Goal: Task Accomplishment & Management: Manage account settings

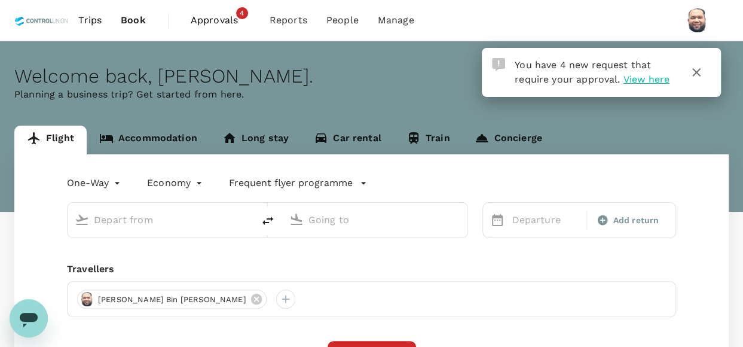
click at [638, 80] on span "View here" at bounding box center [646, 79] width 46 height 11
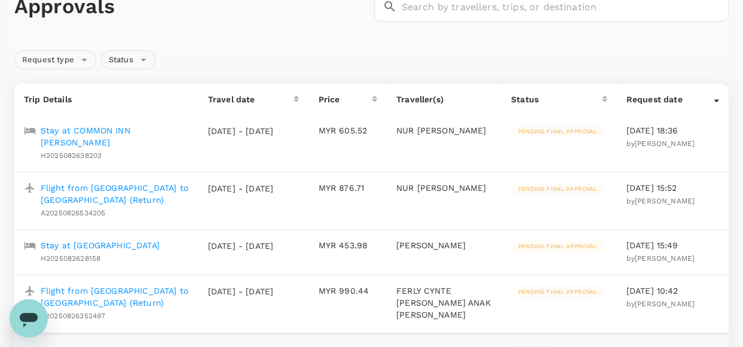
scroll to position [120, 0]
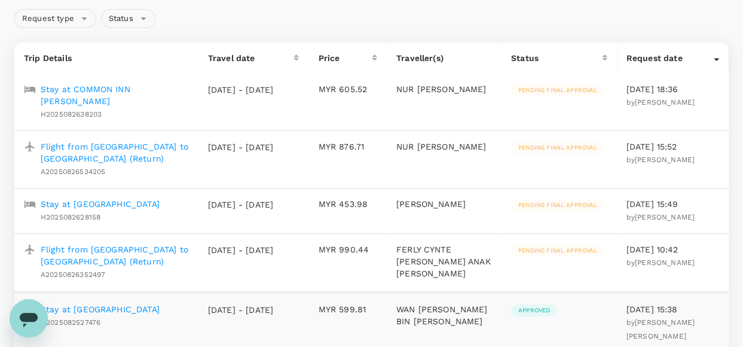
click at [100, 254] on p "Flight from Kuala Lumpur to Tawau (Return)" at bounding box center [115, 255] width 148 height 24
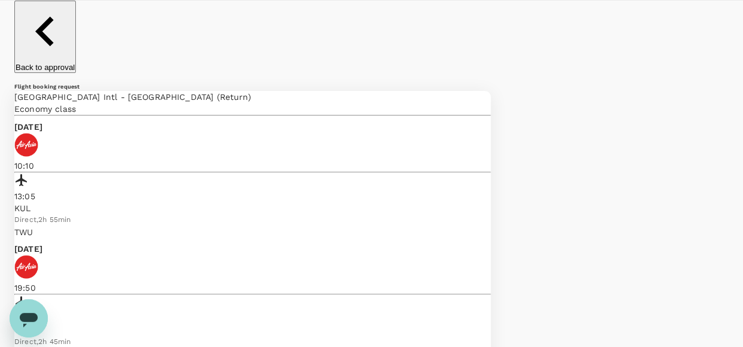
scroll to position [60, 0]
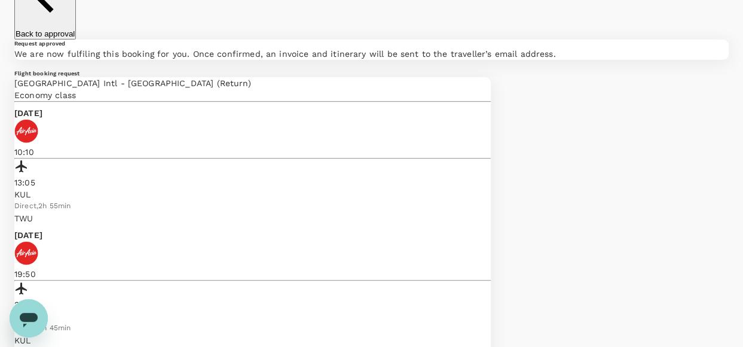
scroll to position [0, 0]
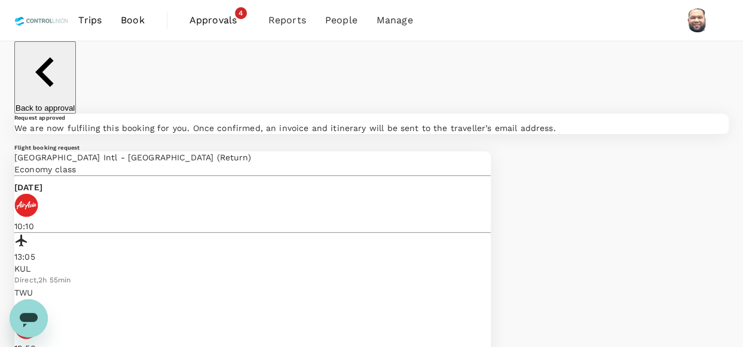
click at [214, 19] on span "Approvals" at bounding box center [220, 20] width 60 height 14
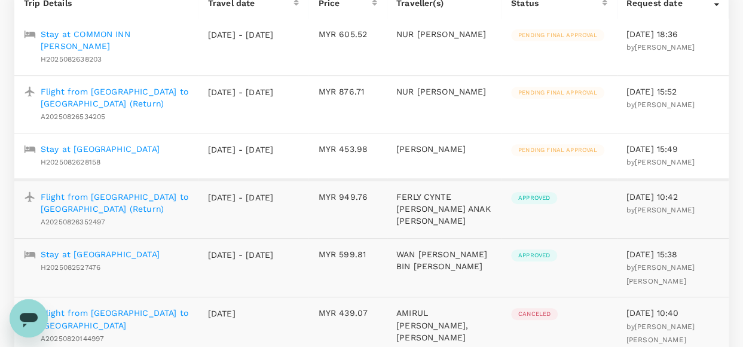
scroll to position [179, 0]
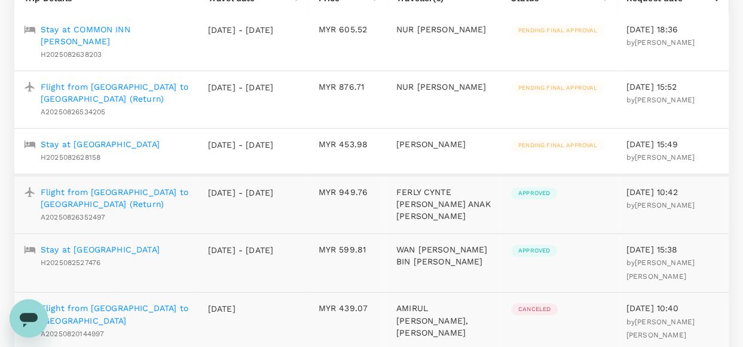
click at [124, 148] on p "Stay at The Ixora Hotel Prai" at bounding box center [100, 144] width 119 height 12
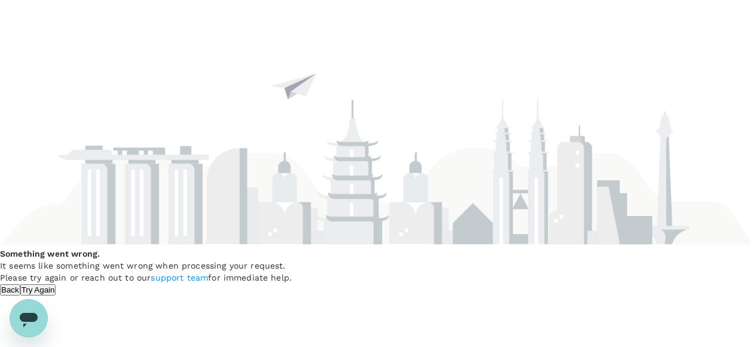
click at [20, 289] on button "Back" at bounding box center [10, 289] width 20 height 11
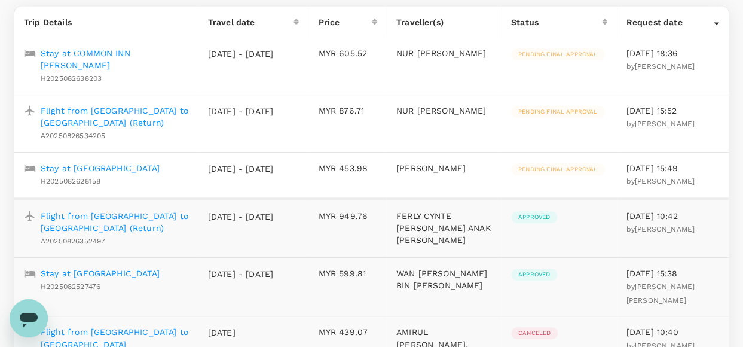
scroll to position [164, 0]
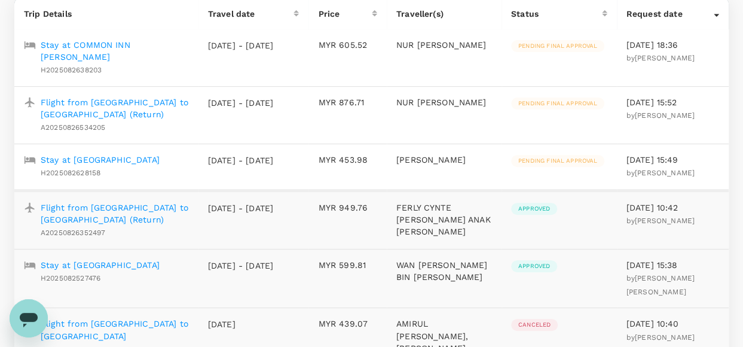
click at [112, 163] on p "Stay at The Ixora Hotel Prai" at bounding box center [100, 160] width 119 height 12
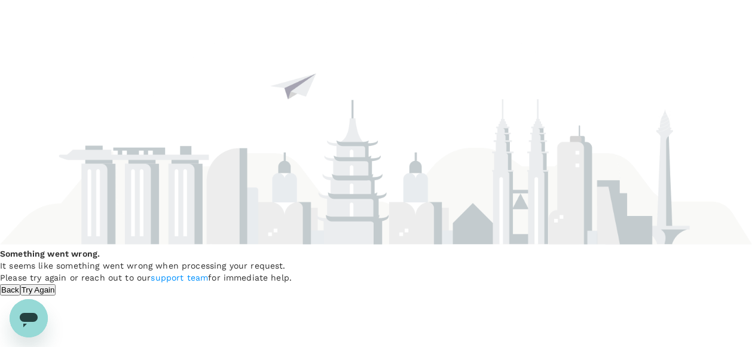
click at [20, 286] on button "Back" at bounding box center [10, 289] width 20 height 11
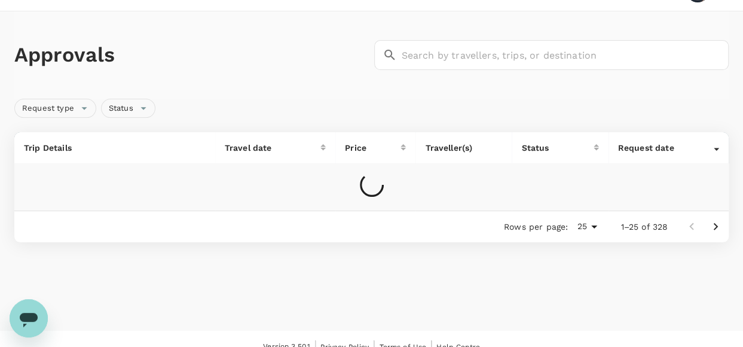
scroll to position [44, 0]
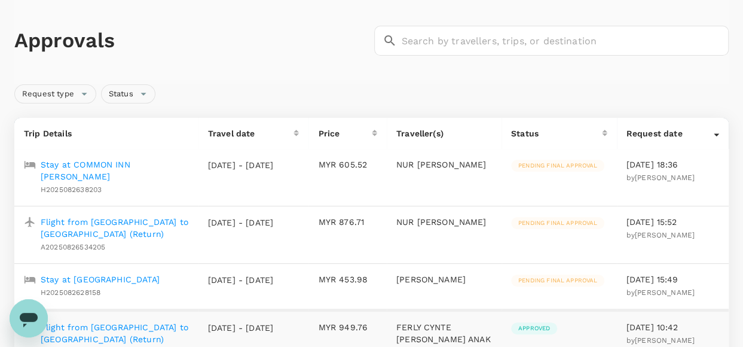
click at [123, 225] on p "Flight from Kuala Lumpur to Ho Chi Minh City (Return)" at bounding box center [115, 228] width 148 height 24
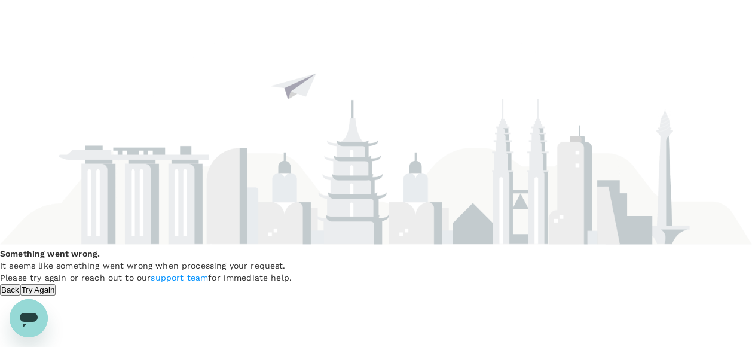
click at [56, 284] on button "Try Again" at bounding box center [38, 289] width 36 height 11
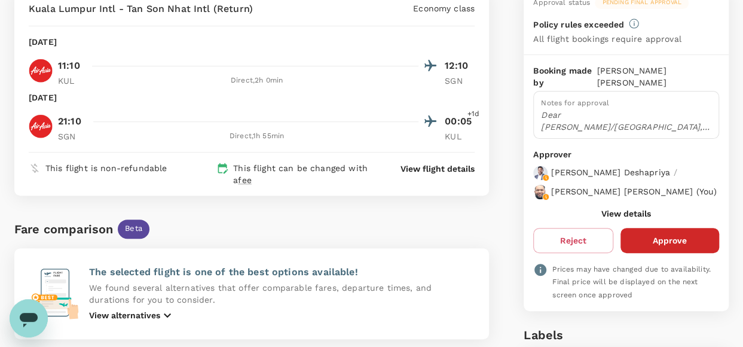
scroll to position [60, 0]
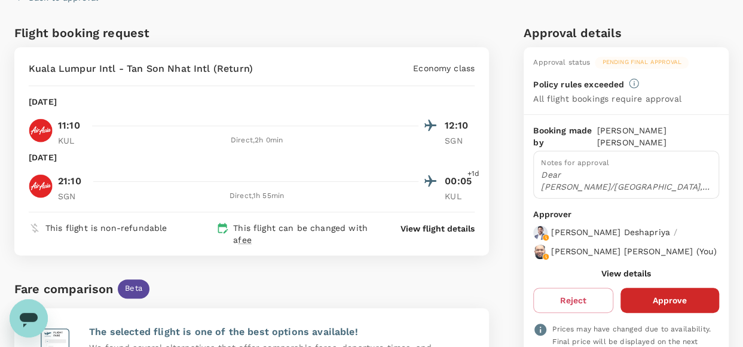
click at [616, 278] on button "View details" at bounding box center [626, 273] width 50 height 10
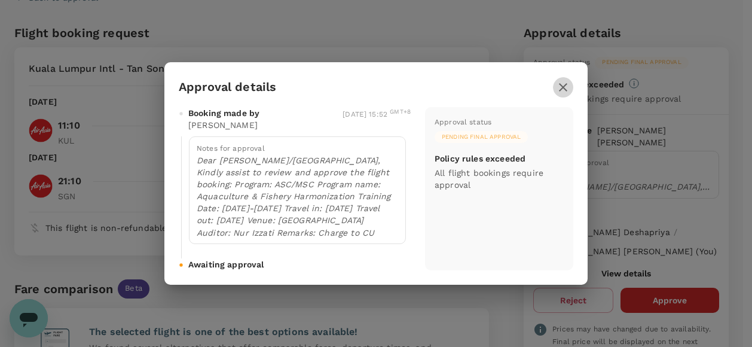
click at [560, 80] on icon "button" at bounding box center [563, 87] width 14 height 14
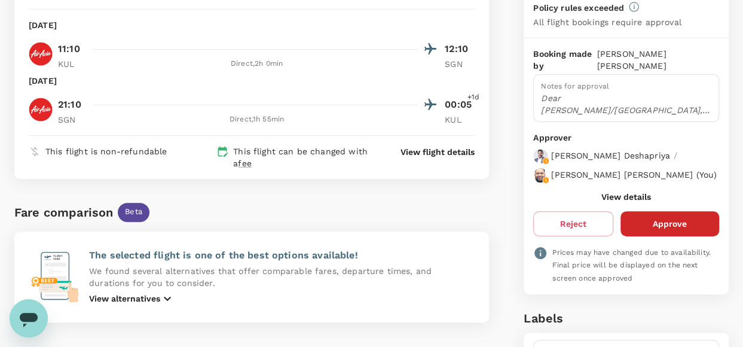
scroll to position [141, 0]
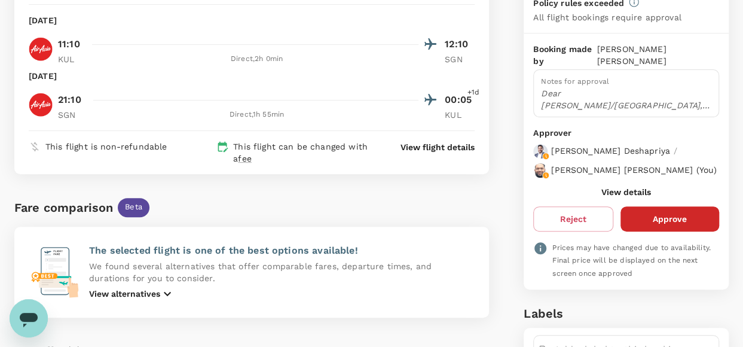
click at [429, 146] on p "View flight details" at bounding box center [438, 147] width 74 height 12
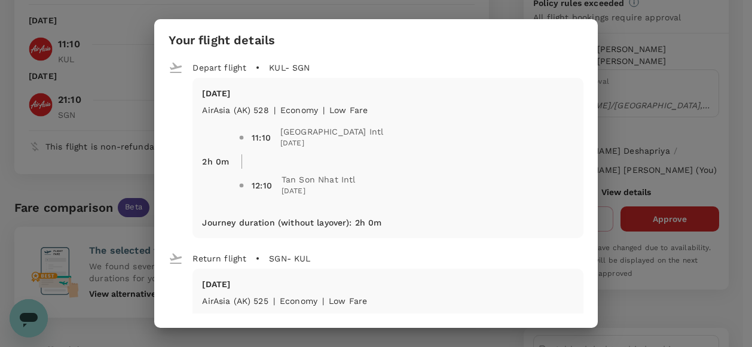
click at [672, 128] on div "Your flight details Depart flight KUL - SGN Sun, 07 Sep AirAsia (AK) 528 | econ…" at bounding box center [376, 173] width 752 height 347
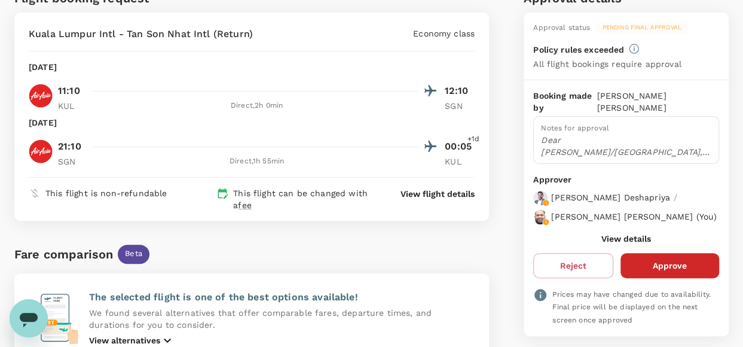
scroll to position [120, 0]
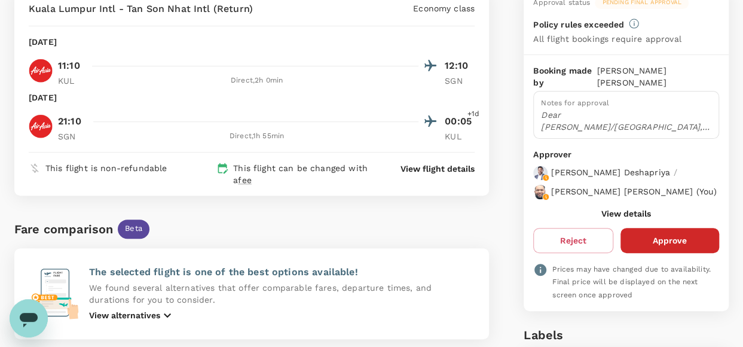
click at [632, 218] on button "View details" at bounding box center [626, 214] width 50 height 10
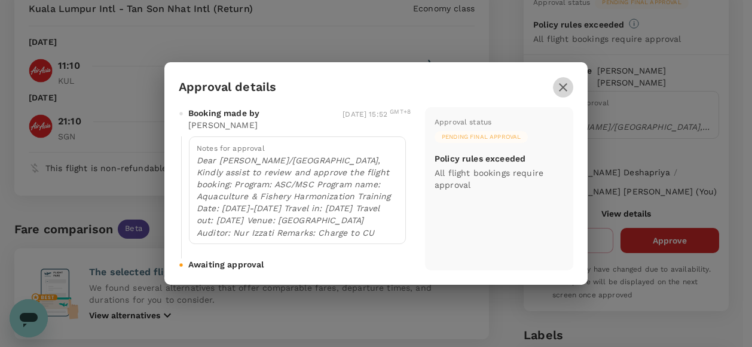
click at [566, 81] on icon "button" at bounding box center [563, 87] width 14 height 14
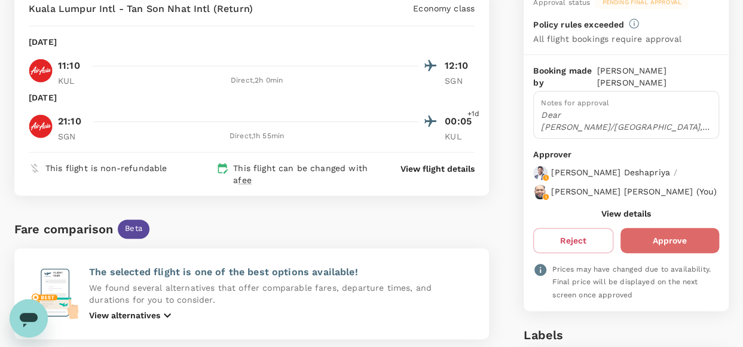
click at [659, 246] on button "Approve" at bounding box center [670, 240] width 99 height 25
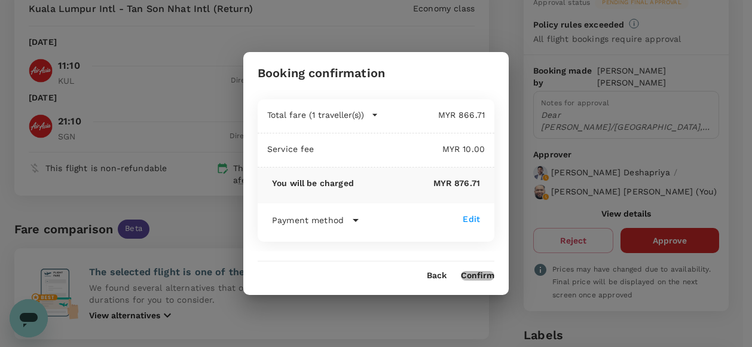
click at [482, 276] on button "Confirm" at bounding box center [477, 276] width 33 height 10
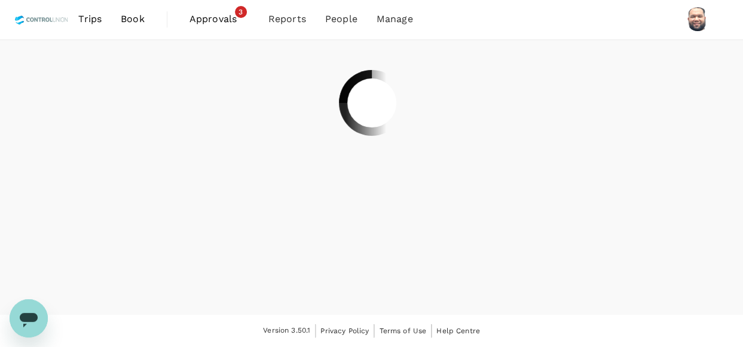
scroll to position [0, 0]
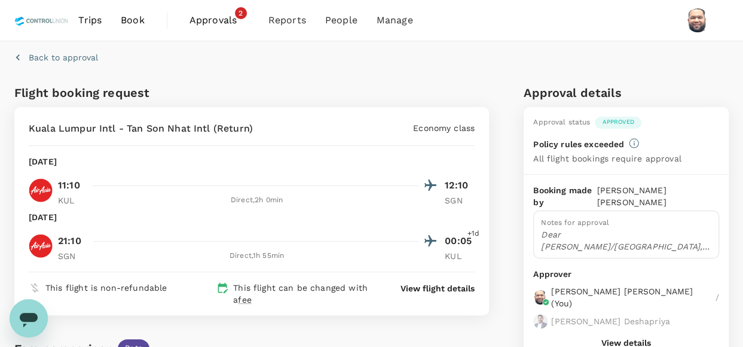
click at [212, 19] on span "Approvals" at bounding box center [220, 20] width 60 height 14
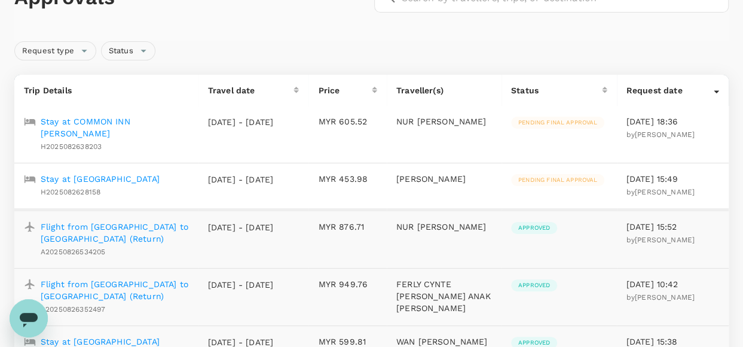
scroll to position [120, 0]
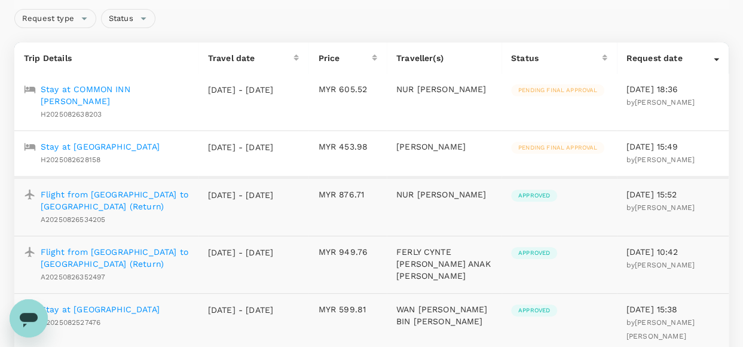
click at [126, 148] on p "Stay at The Ixora Hotel Prai" at bounding box center [100, 146] width 119 height 12
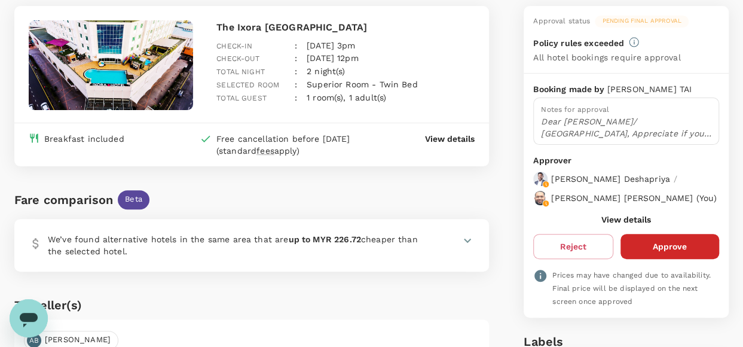
scroll to position [120, 0]
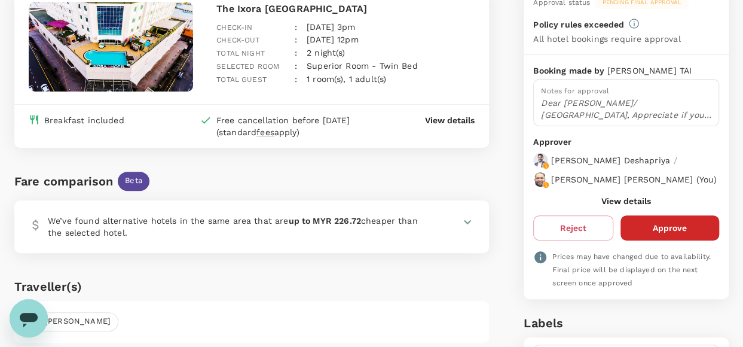
click at [614, 206] on button "View details" at bounding box center [626, 201] width 50 height 10
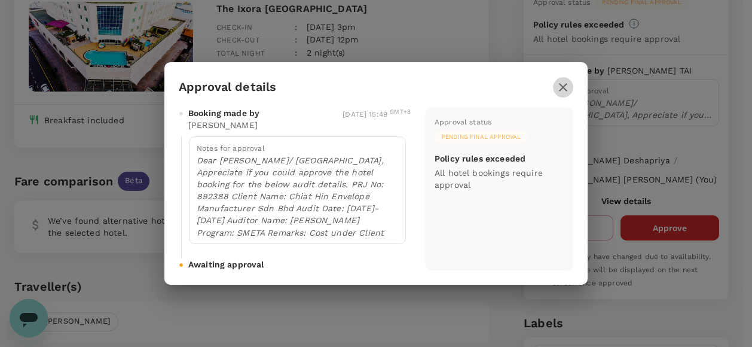
click at [566, 85] on icon "button" at bounding box center [563, 87] width 8 height 8
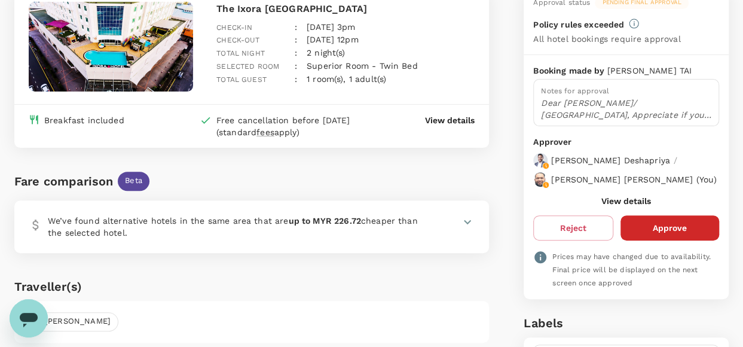
click at [621, 206] on button "View details" at bounding box center [626, 201] width 50 height 10
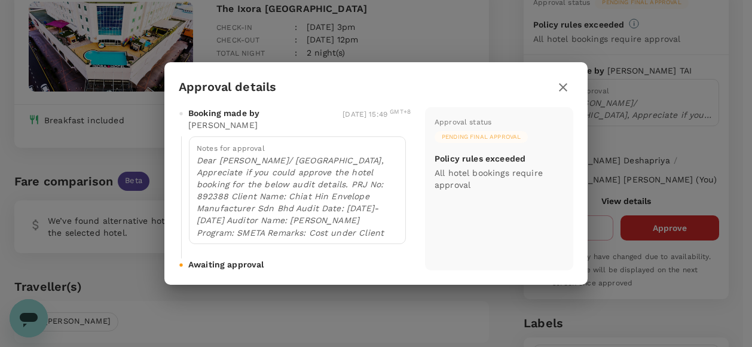
click at [563, 85] on icon "button" at bounding box center [563, 87] width 14 height 14
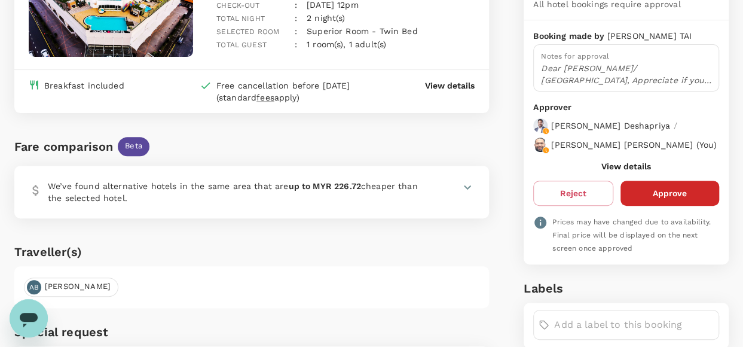
scroll to position [179, 0]
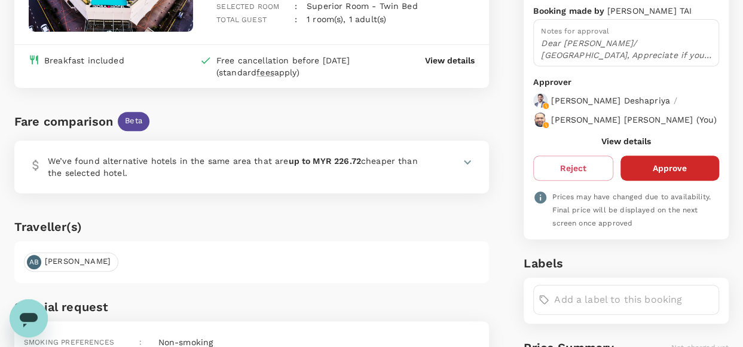
click at [618, 146] on button "View details" at bounding box center [626, 141] width 50 height 10
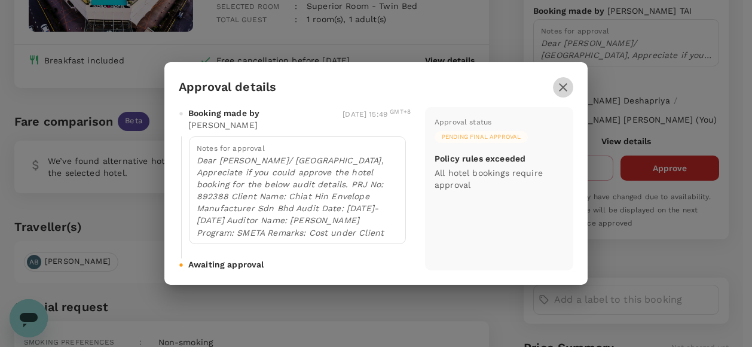
click at [559, 87] on icon "button" at bounding box center [563, 87] width 14 height 14
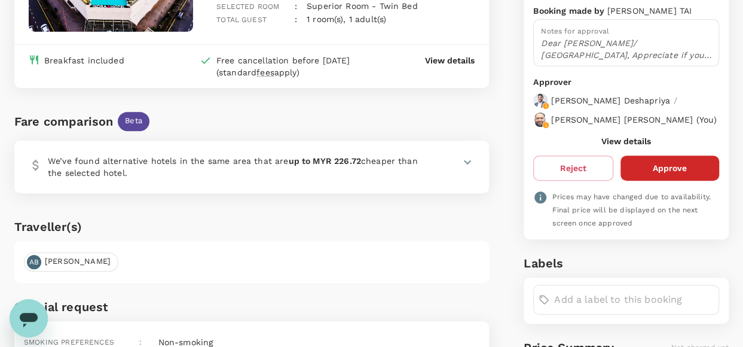
click at [465, 160] on icon at bounding box center [467, 162] width 14 height 14
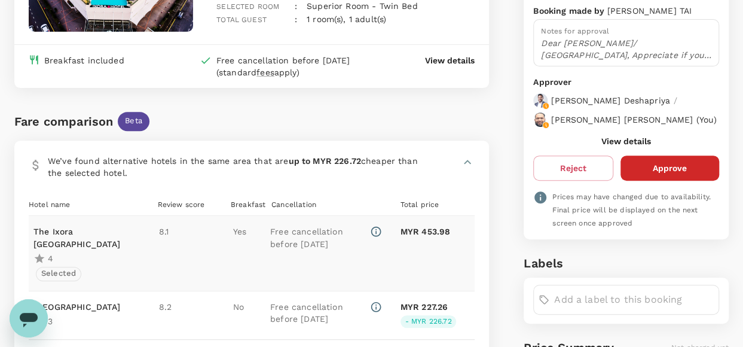
scroll to position [120, 0]
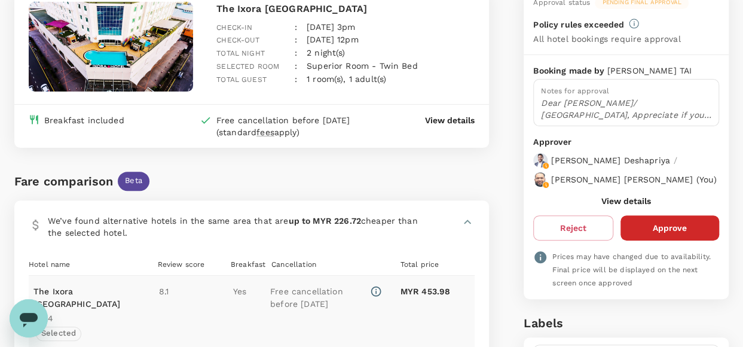
click at [626, 206] on button "View details" at bounding box center [626, 201] width 50 height 10
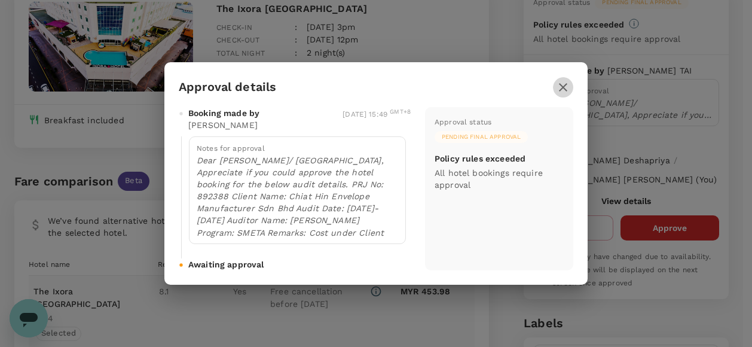
click at [561, 88] on icon "button" at bounding box center [563, 87] width 14 height 14
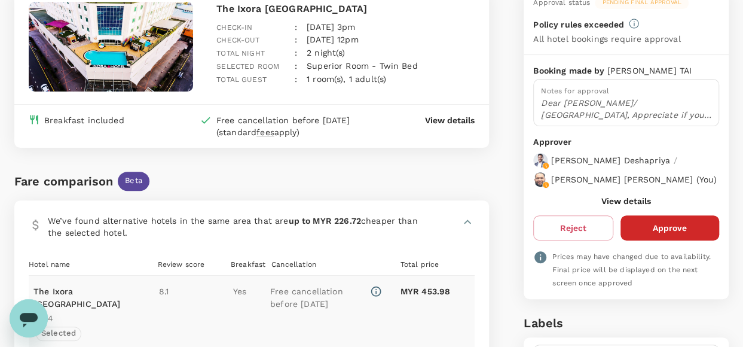
click at [470, 222] on icon at bounding box center [467, 221] width 7 height 4
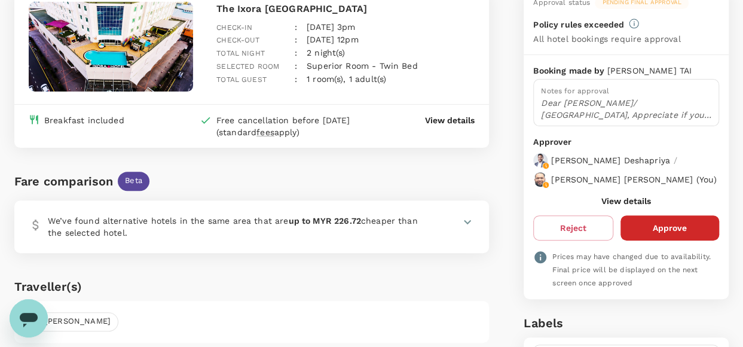
click at [624, 206] on button "View details" at bounding box center [626, 201] width 50 height 10
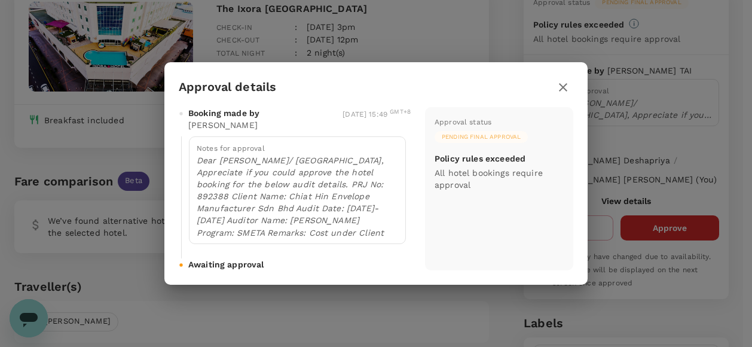
click at [558, 91] on icon "button" at bounding box center [563, 87] width 14 height 14
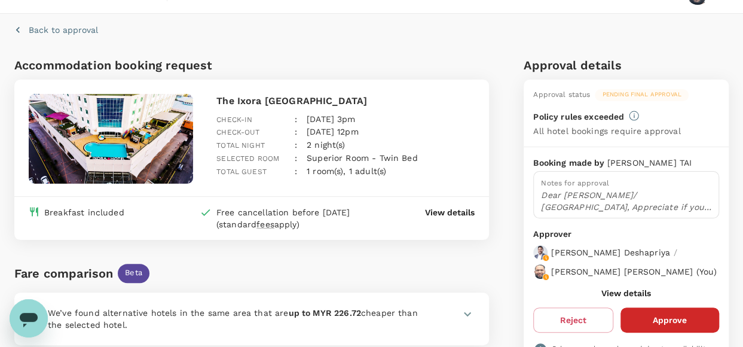
scroll to position [0, 0]
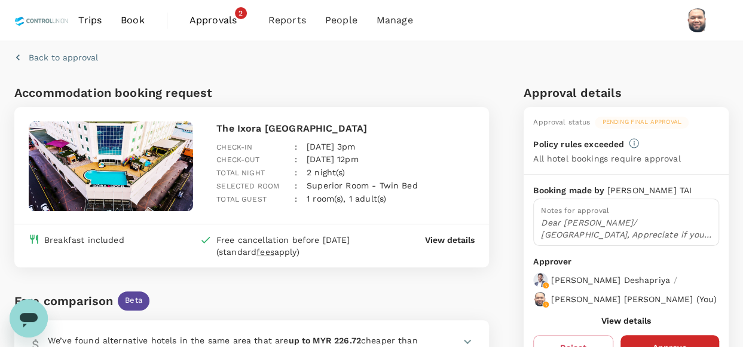
click at [222, 20] on span "Approvals" at bounding box center [220, 20] width 60 height 14
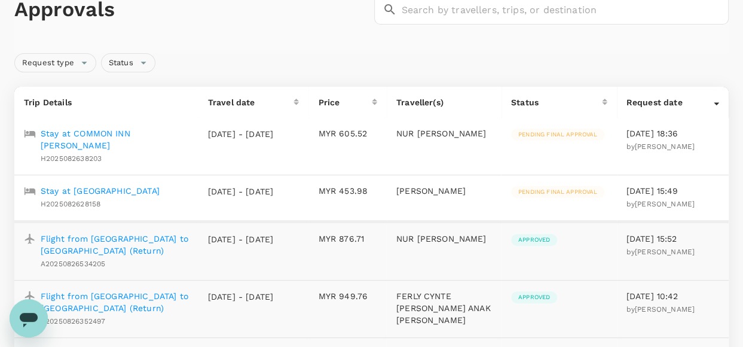
scroll to position [120, 0]
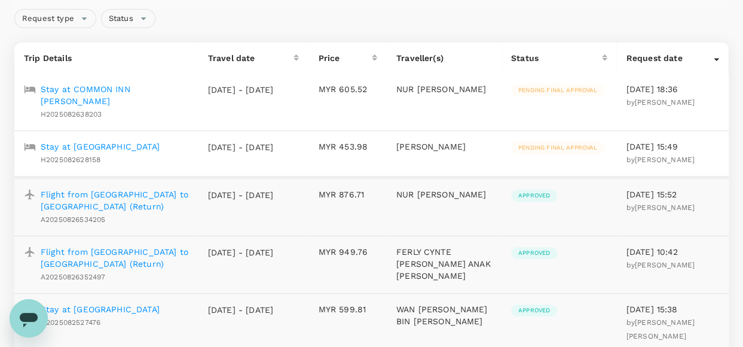
click at [145, 88] on p "Stay at COMMON INN Thao Dien" at bounding box center [115, 95] width 148 height 24
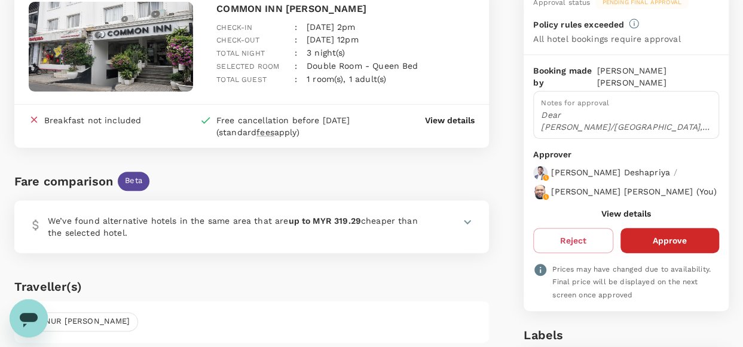
scroll to position [179, 0]
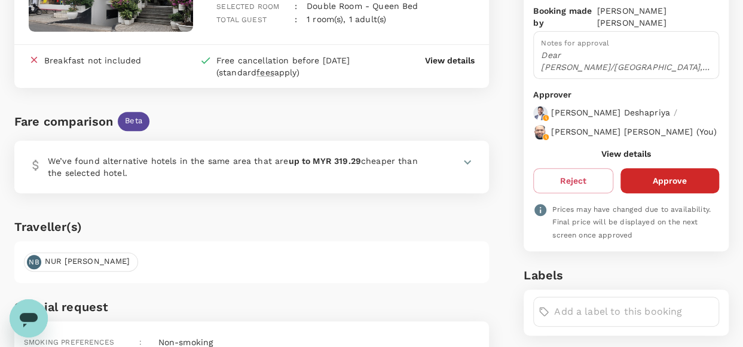
click at [635, 158] on button "View details" at bounding box center [626, 154] width 50 height 10
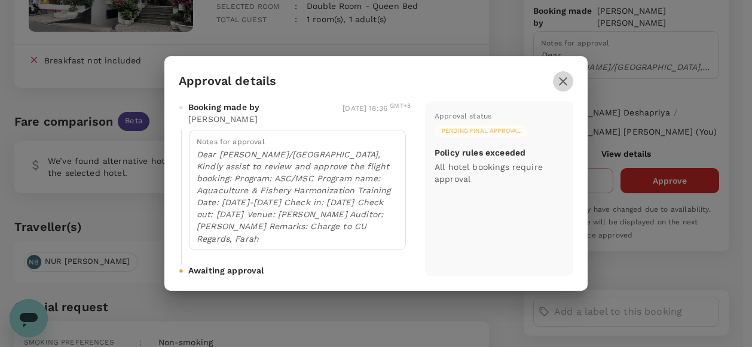
click at [566, 82] on icon "button" at bounding box center [563, 81] width 14 height 14
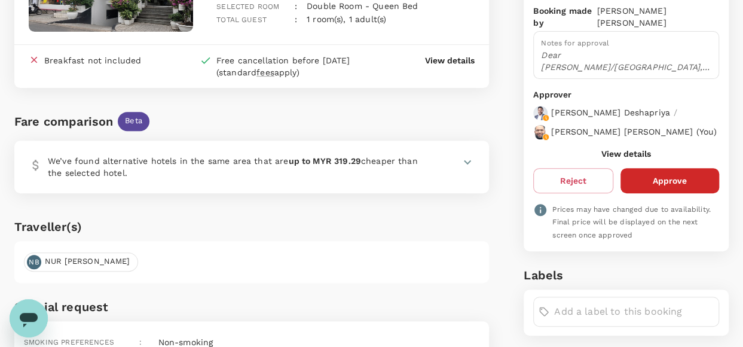
click at [468, 162] on icon at bounding box center [467, 162] width 7 height 4
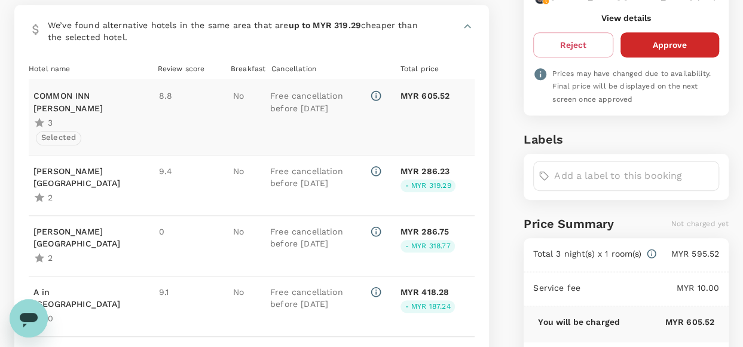
scroll to position [299, 0]
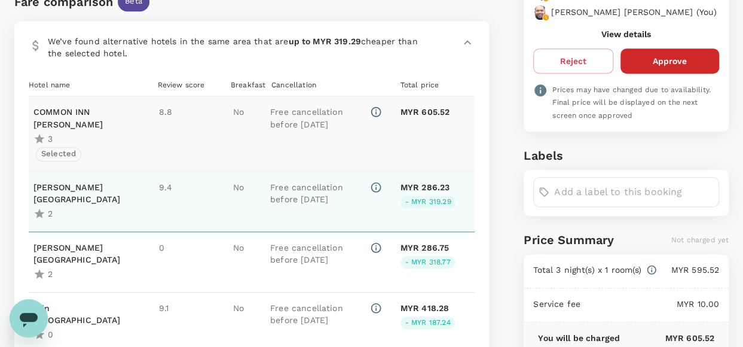
click at [188, 203] on div "9.4" at bounding box center [187, 201] width 56 height 41
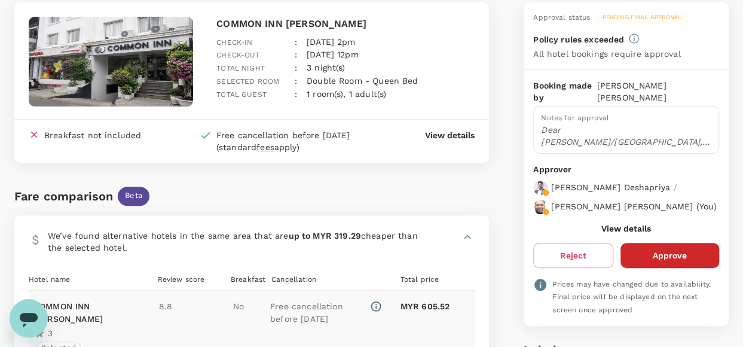
scroll to position [60, 0]
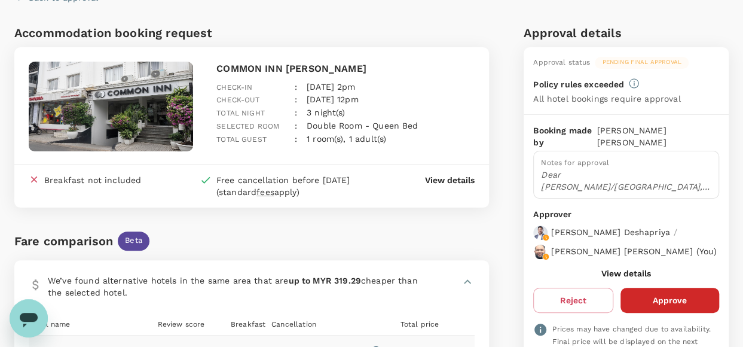
click at [443, 178] on p "View details" at bounding box center [450, 180] width 50 height 12
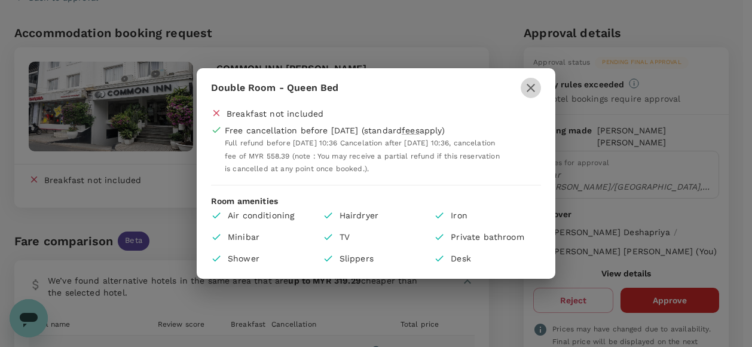
click at [530, 91] on icon "button" at bounding box center [531, 88] width 14 height 14
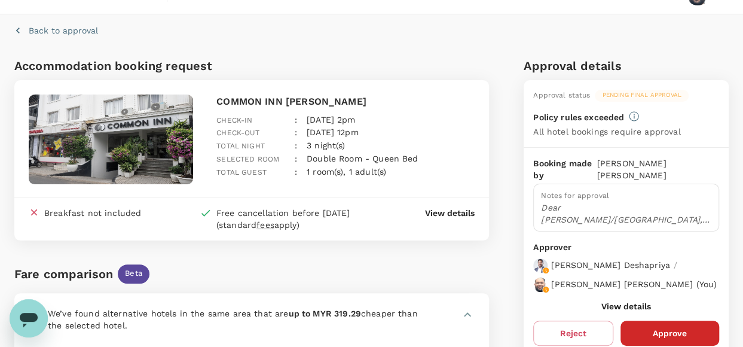
scroll to position [0, 0]
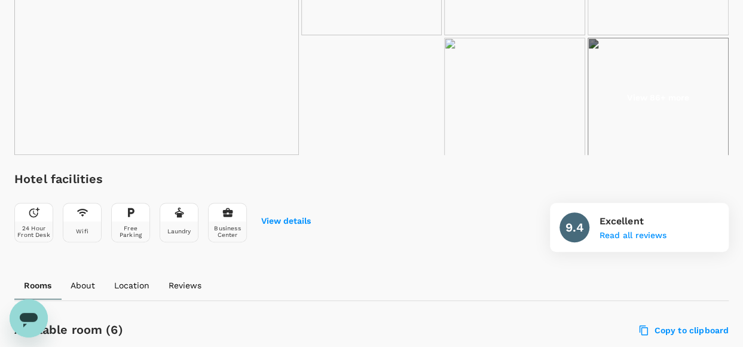
scroll to position [153, 0]
